Goal: Navigation & Orientation: Find specific page/section

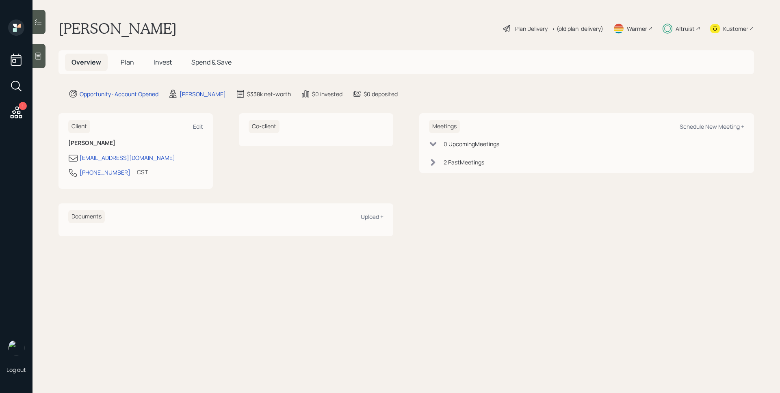
click at [131, 58] on span "Plan" at bounding box center [127, 62] width 13 height 9
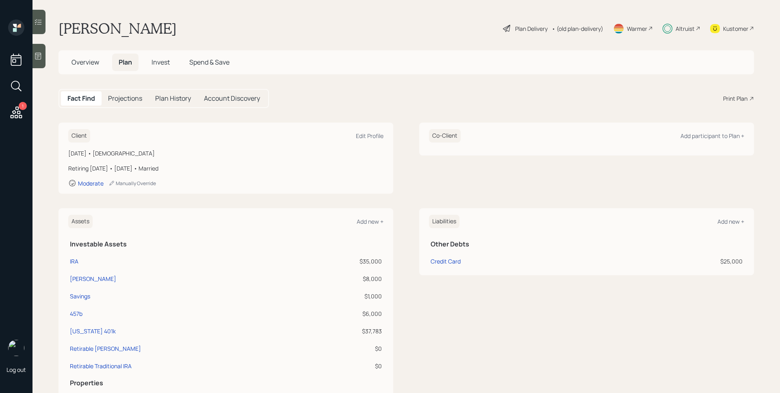
click at [164, 61] on span "Invest" at bounding box center [161, 62] width 18 height 9
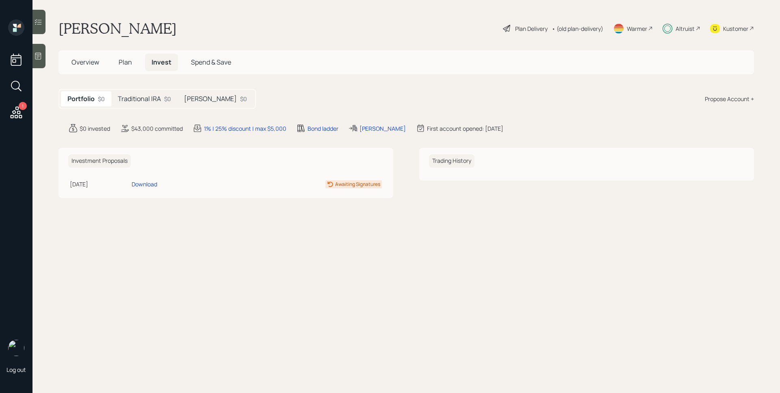
click at [153, 100] on h5 "Traditional IRA" at bounding box center [139, 99] width 43 height 8
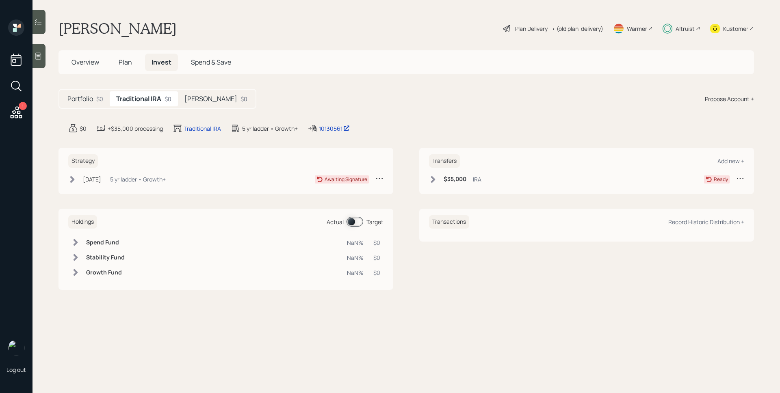
click at [206, 98] on h5 "Roth IRA" at bounding box center [211, 99] width 53 height 8
click at [86, 64] on span "Overview" at bounding box center [86, 62] width 28 height 9
